Goal: Task Accomplishment & Management: Complete application form

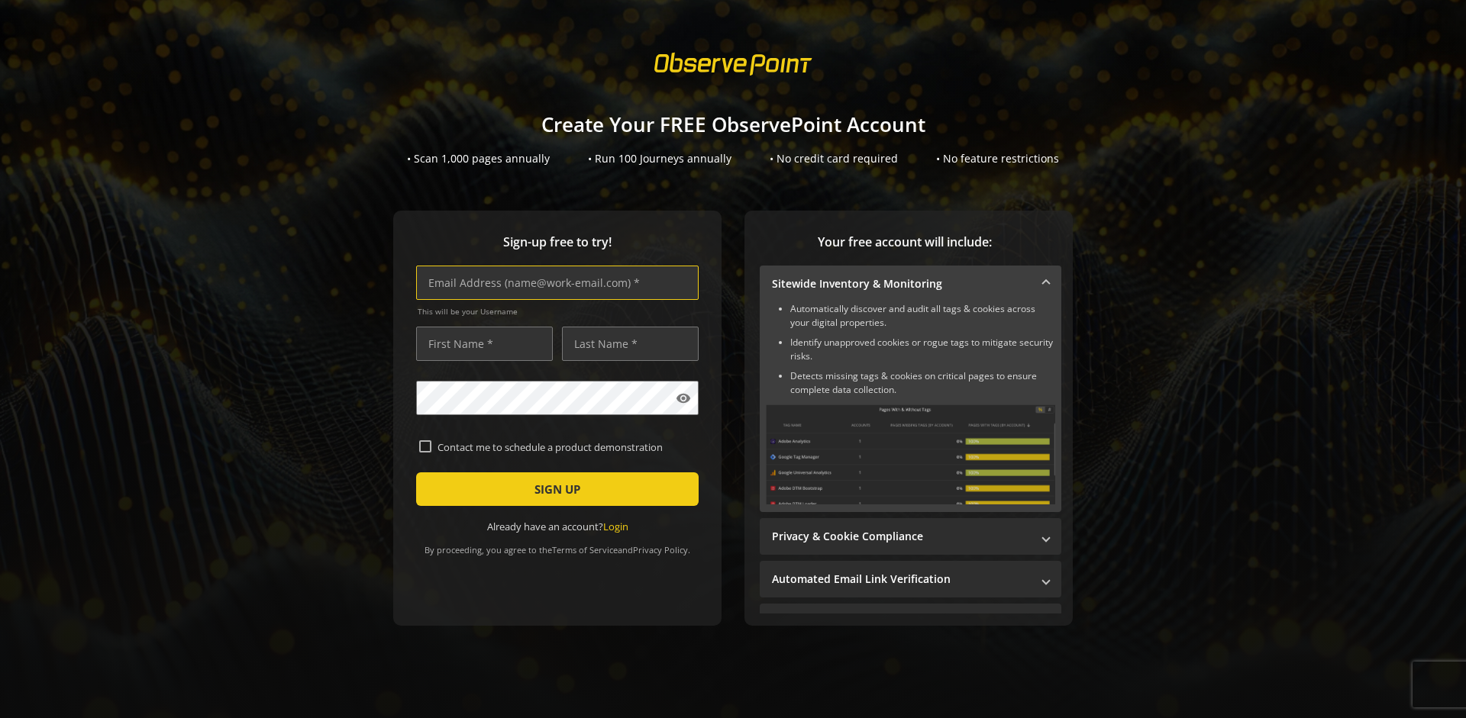
click at [553, 282] on input "text" at bounding box center [557, 283] width 282 height 34
type input "[EMAIL_ADDRESS][DOMAIN_NAME]"
click at [480, 343] on input "text" at bounding box center [484, 344] width 137 height 34
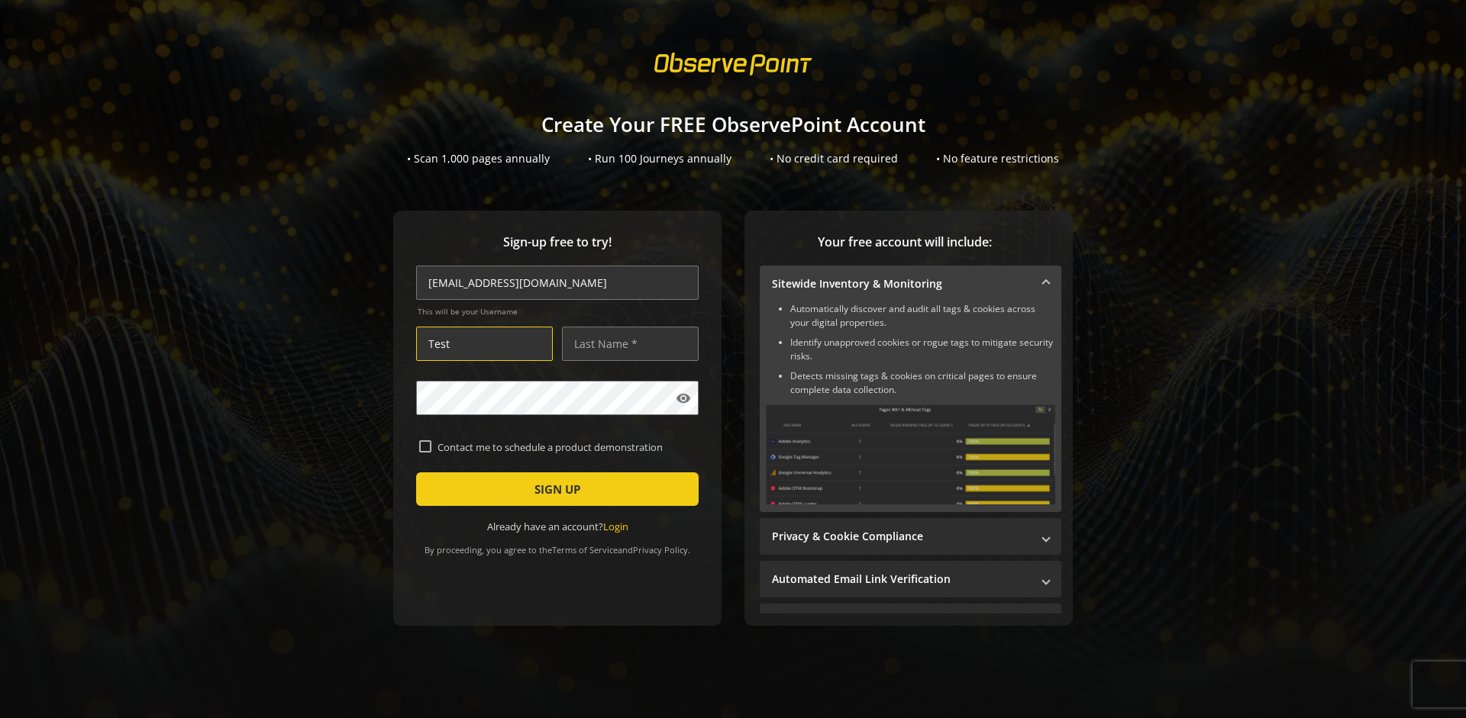
type input "Test"
click at [626, 343] on input "text" at bounding box center [630, 344] width 137 height 34
type input "Test"
click at [553, 489] on span "SIGN UP" at bounding box center [557, 489] width 46 height 27
